Goal: Navigation & Orientation: Understand site structure

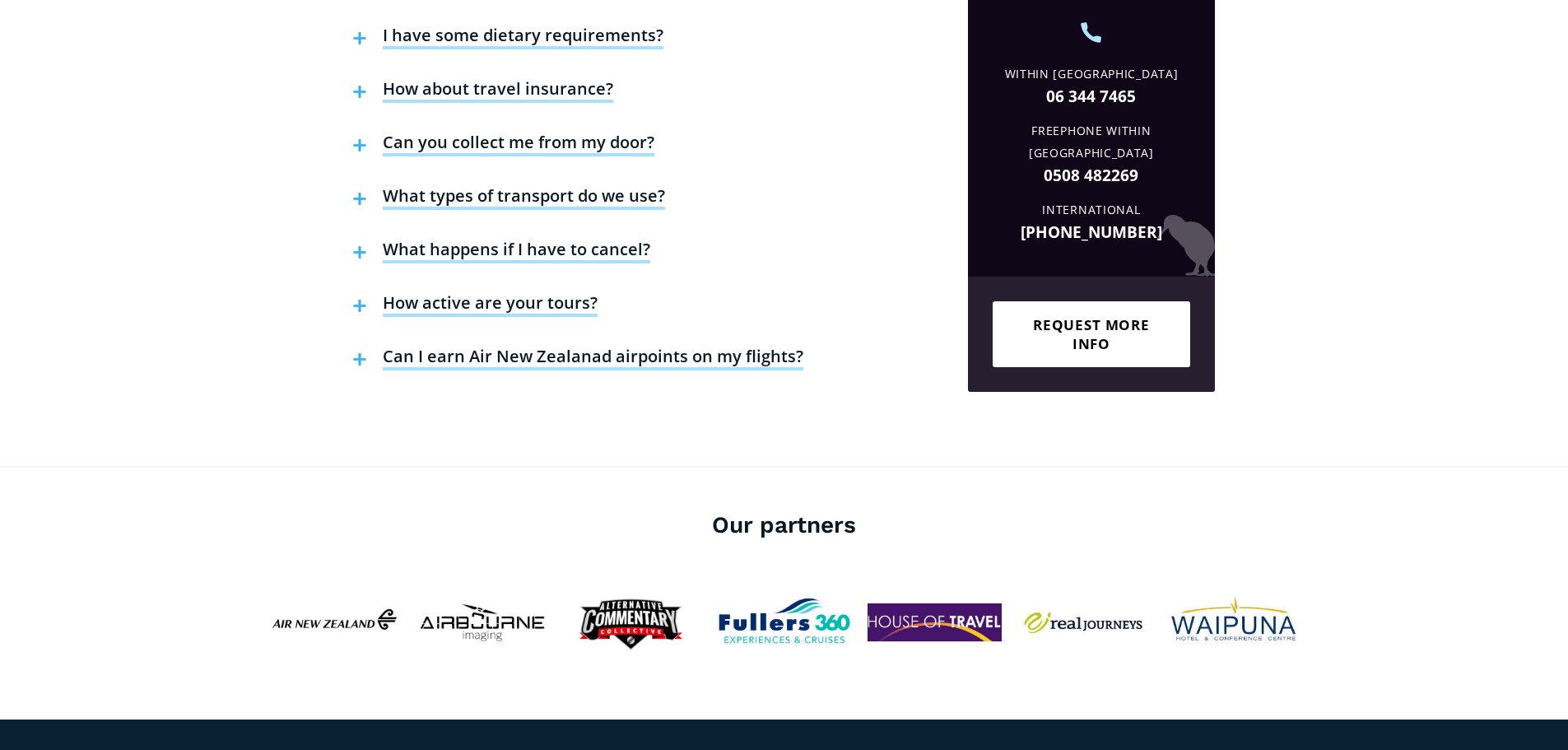
scroll to position [3209, 0]
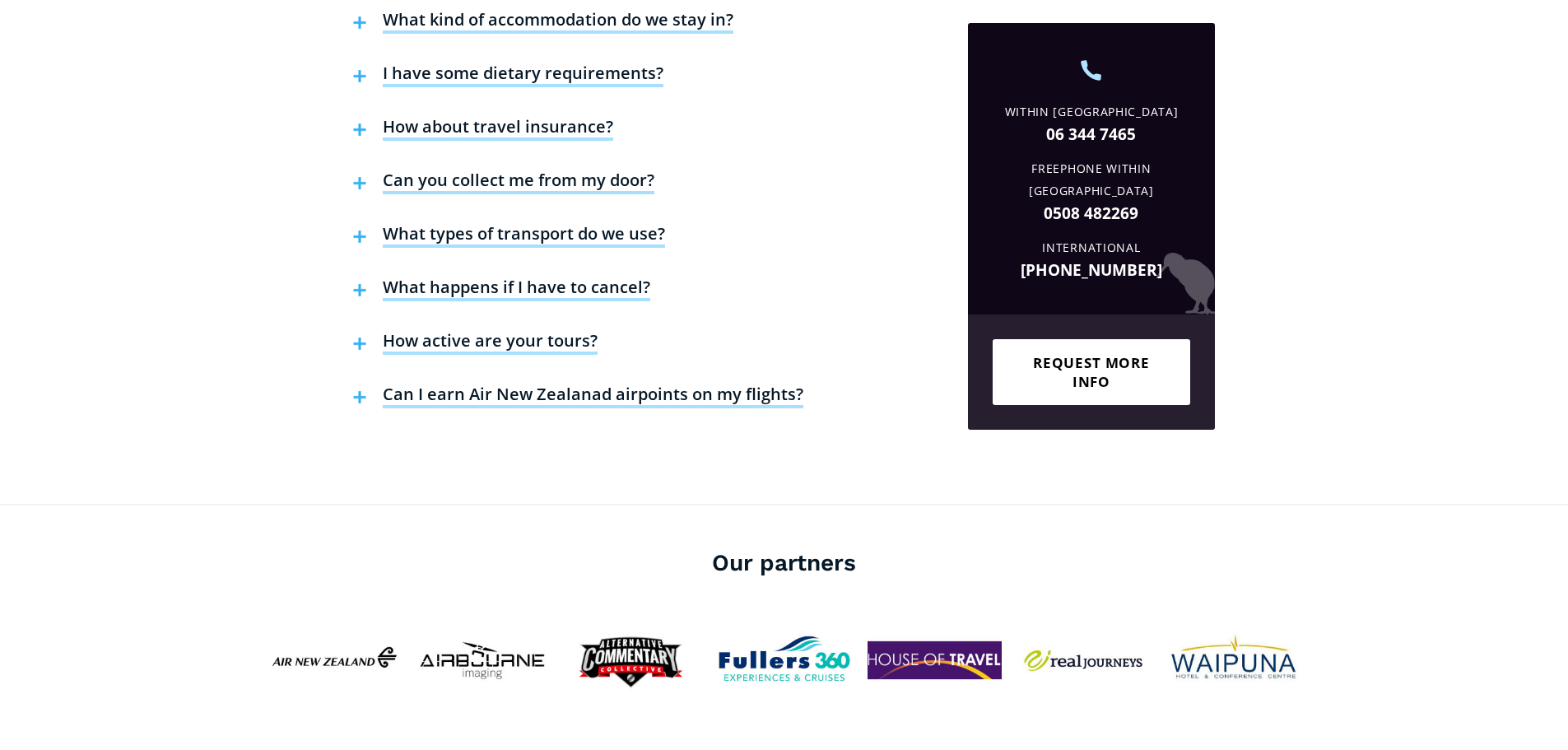
click at [746, 383] on h4 "Can I earn Air New Zealanad airpoints on my flights?" at bounding box center [592, 396] width 421 height 25
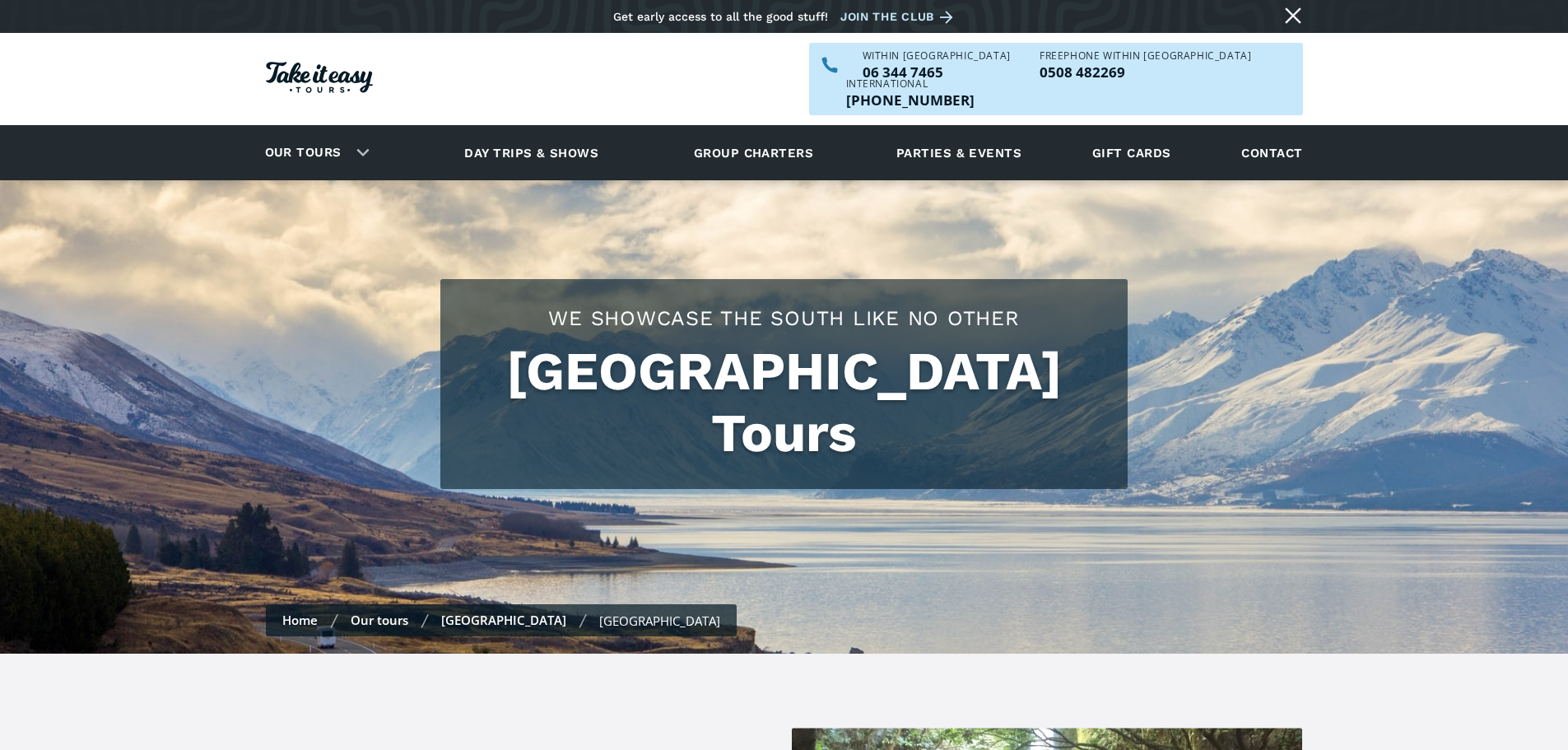
scroll to position [0, 0]
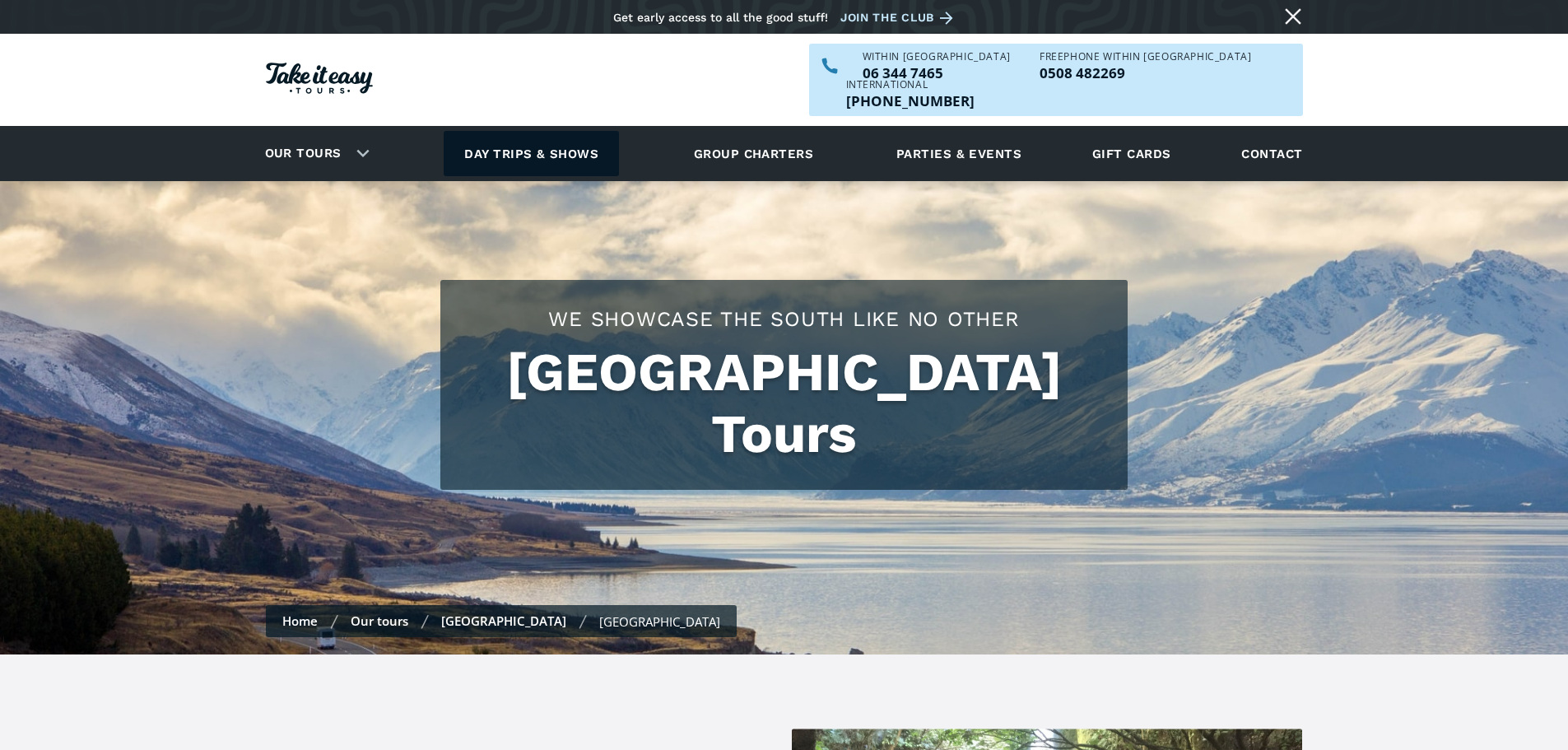
click at [530, 132] on link "Day trips & shows" at bounding box center [530, 153] width 175 height 45
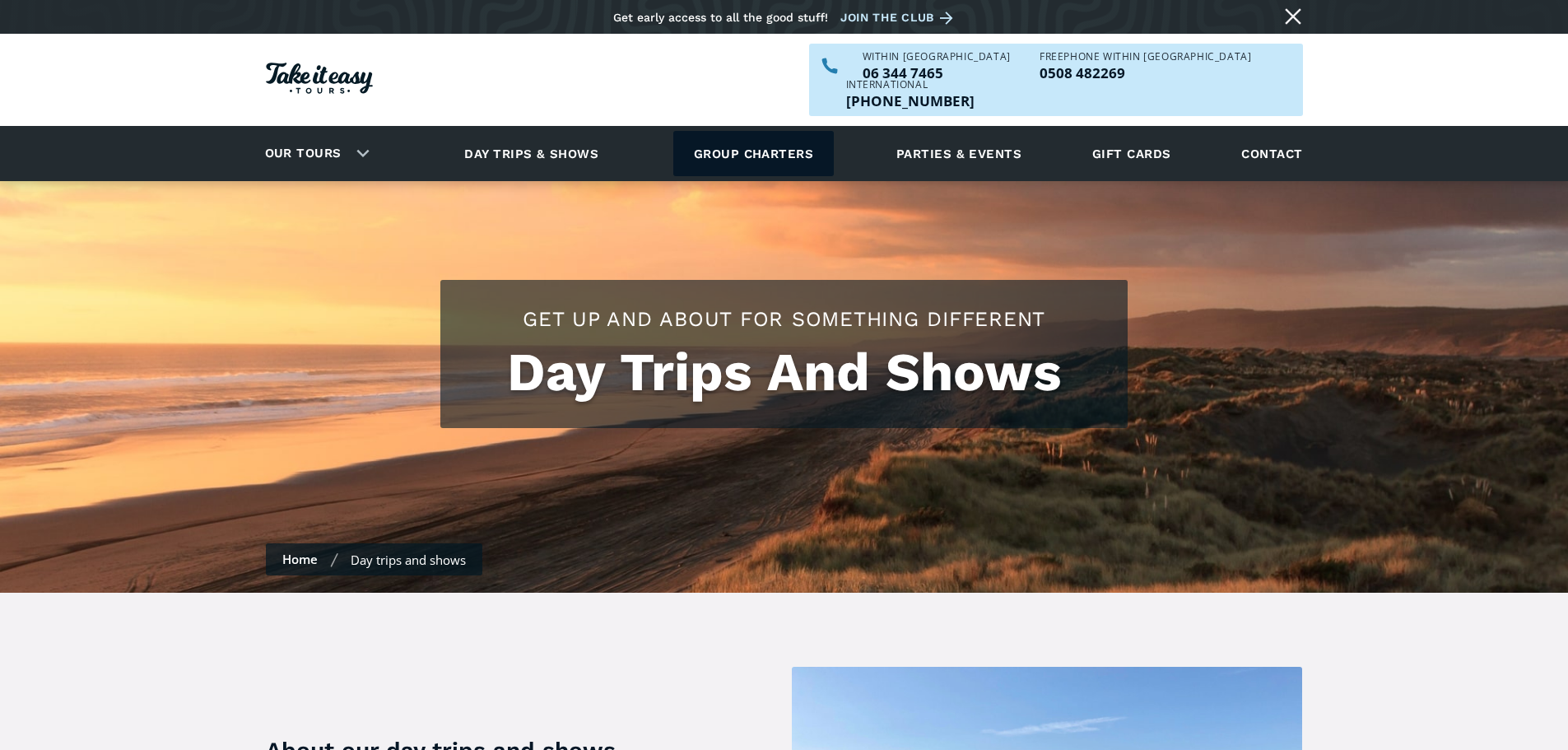
click at [781, 131] on link "Group charters" at bounding box center [753, 153] width 161 height 45
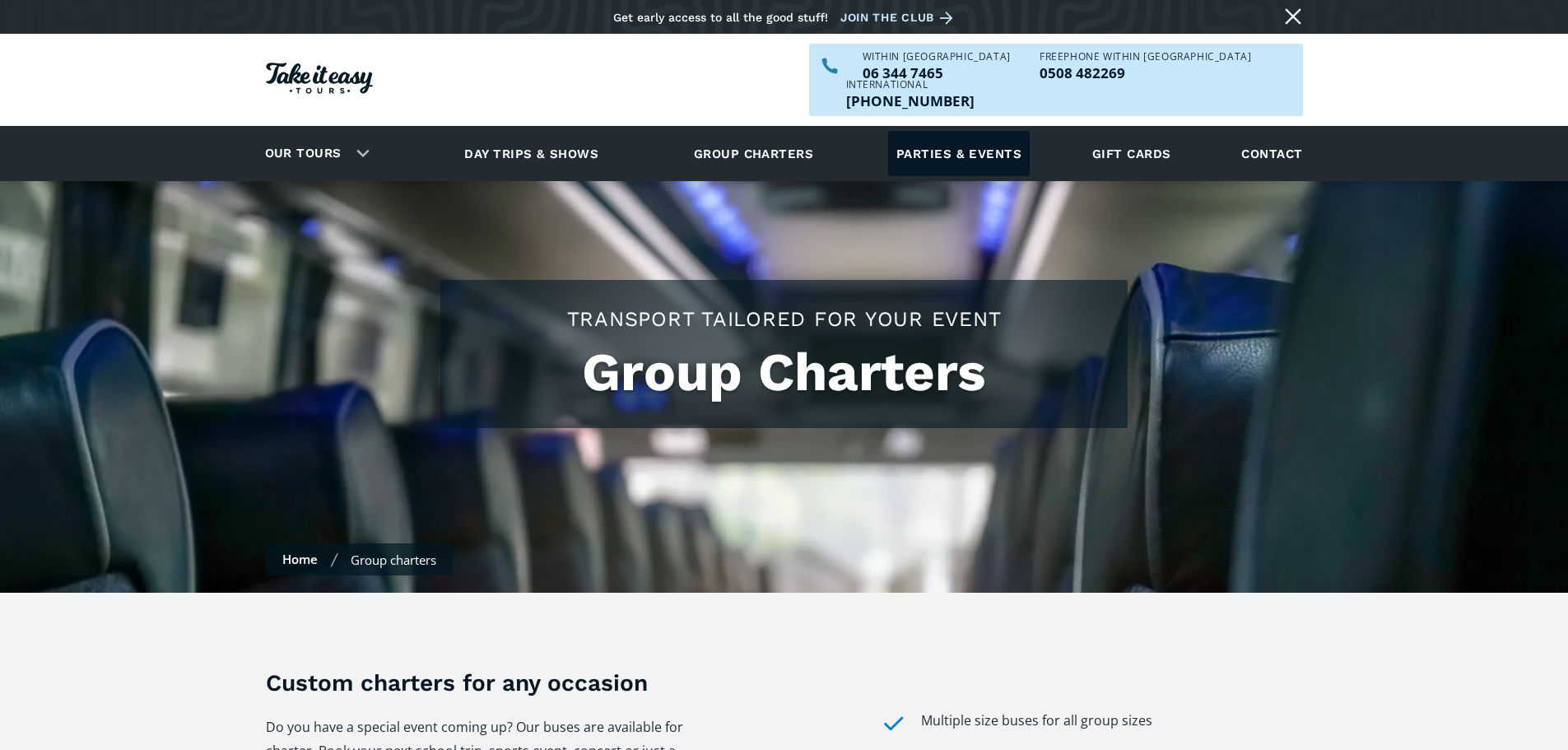
click at [953, 131] on link "Parties & events" at bounding box center [959, 153] width 142 height 45
